Goal: Navigation & Orientation: Find specific page/section

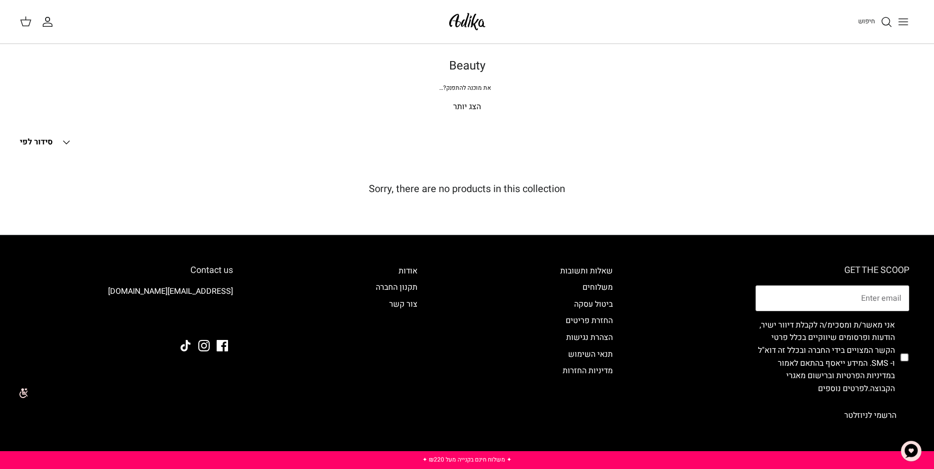
click at [903, 355] on input "checkbox" at bounding box center [905, 356] width 8 height 91
checkbox input "true"
click at [463, 102] on p "הצג יותר" at bounding box center [467, 107] width 694 height 13
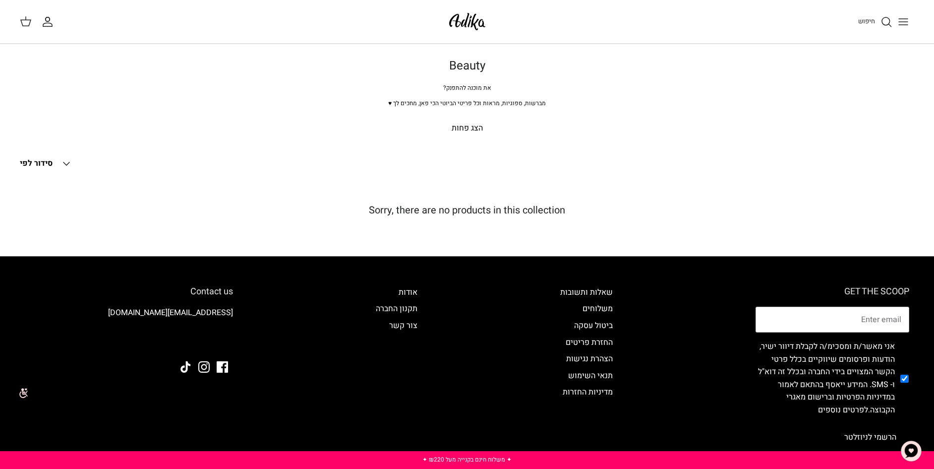
click at [61, 162] on icon "Down" at bounding box center [67, 164] width 12 height 12
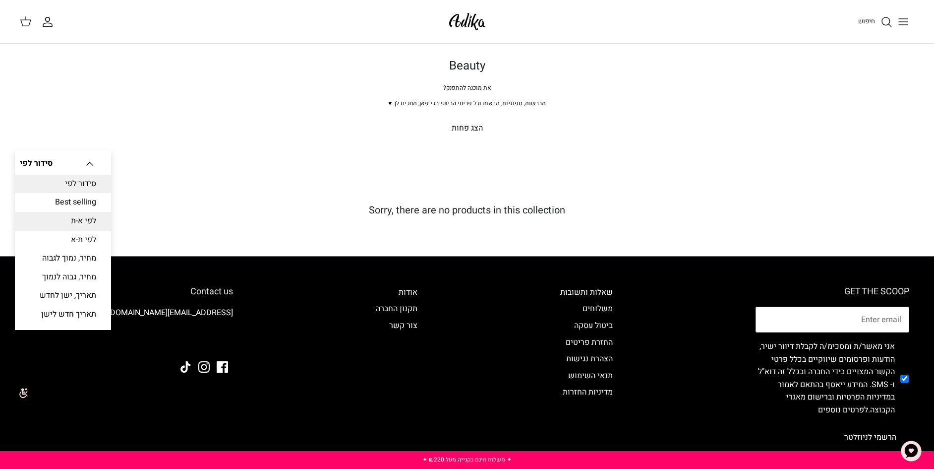
click at [73, 220] on link "לפי א-ת" at bounding box center [63, 221] width 96 height 19
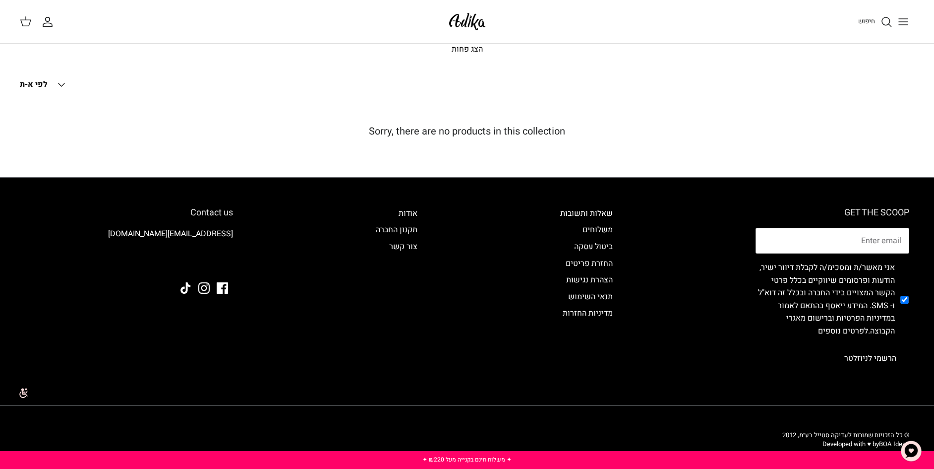
scroll to position [90, 0]
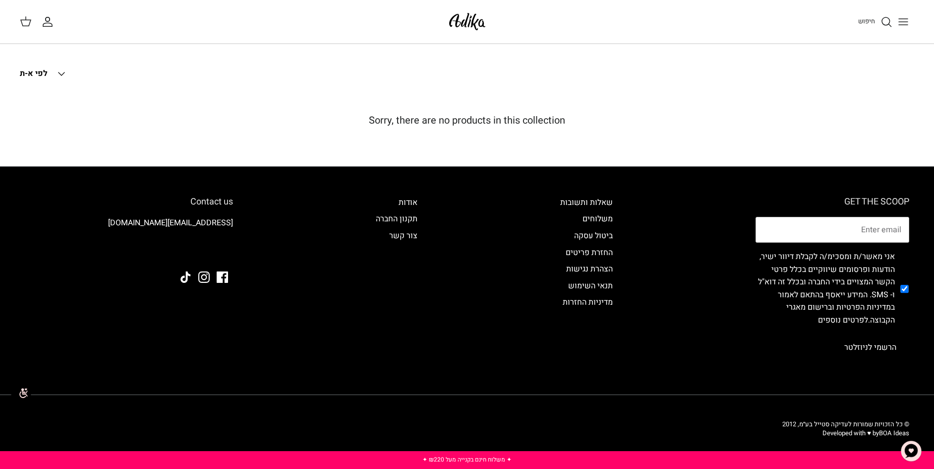
click at [38, 77] on span "לפי א-ת" at bounding box center [34, 73] width 28 height 12
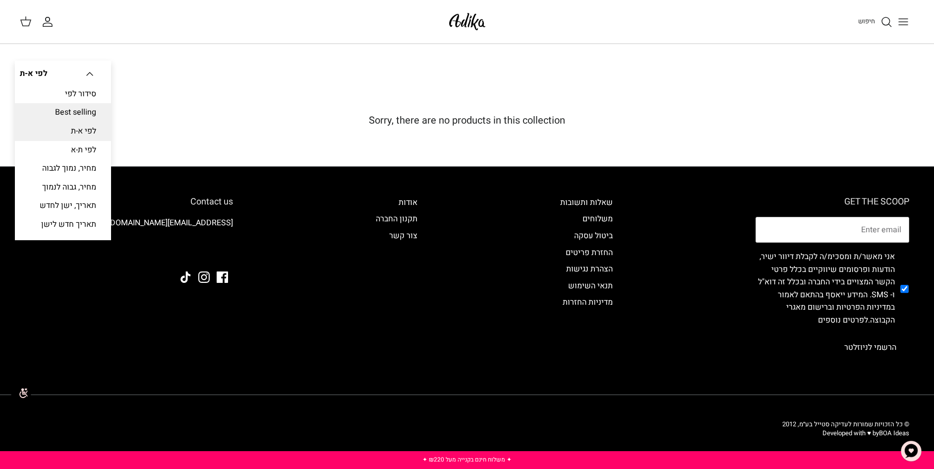
click at [76, 112] on link "Best selling" at bounding box center [63, 112] width 96 height 19
